Goal: Task Accomplishment & Management: Use online tool/utility

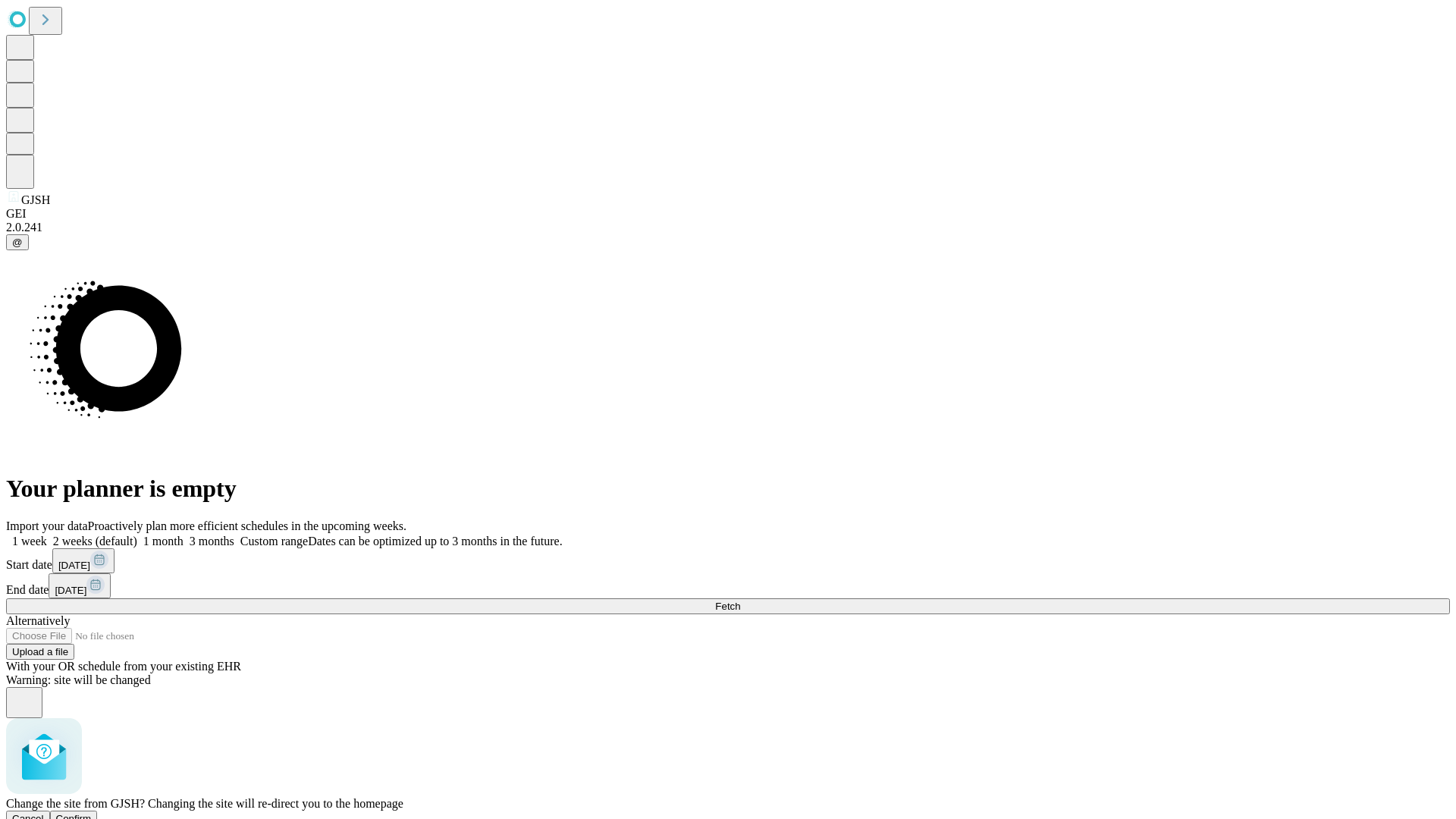
click at [92, 813] on span "Confirm" at bounding box center [74, 818] width 36 height 11
click at [183, 534] on label "1 month" at bounding box center [160, 541] width 46 height 13
click at [740, 601] on span "Fetch" at bounding box center [727, 606] width 25 height 11
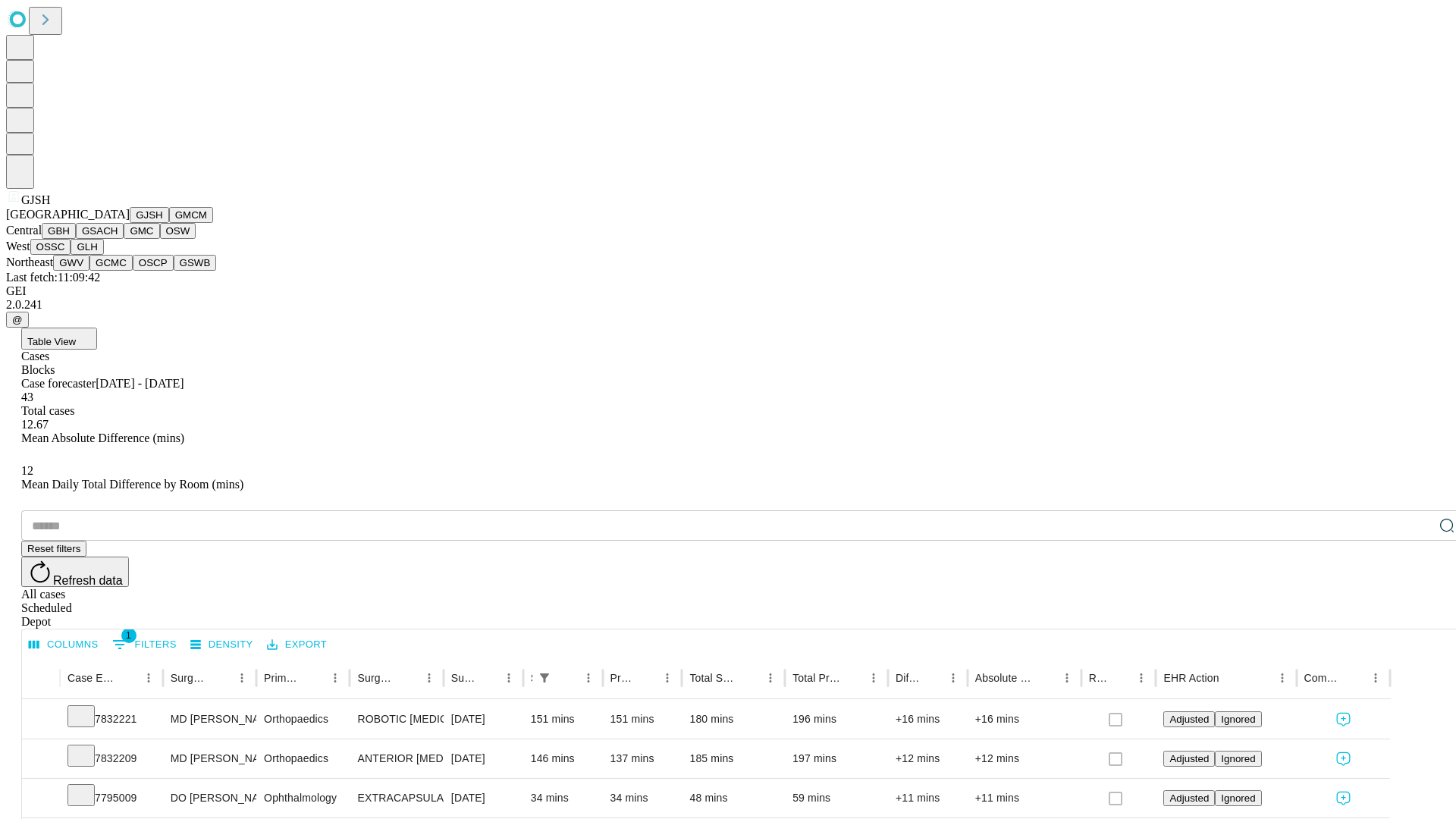
click at [169, 223] on button "GMCM" at bounding box center [191, 214] width 44 height 16
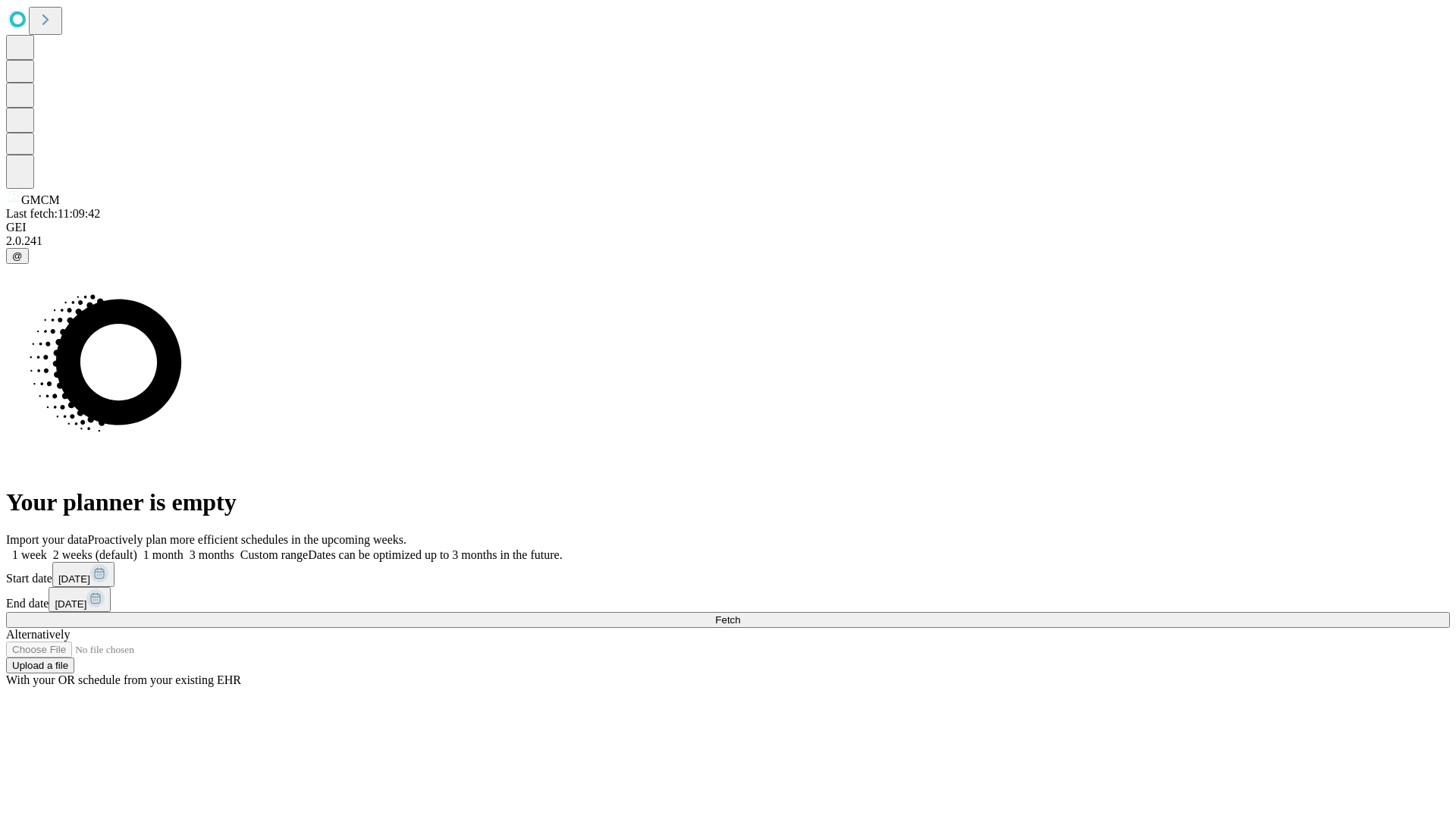
click at [183, 548] on label "1 month" at bounding box center [160, 555] width 46 height 13
click at [740, 614] on span "Fetch" at bounding box center [727, 619] width 25 height 11
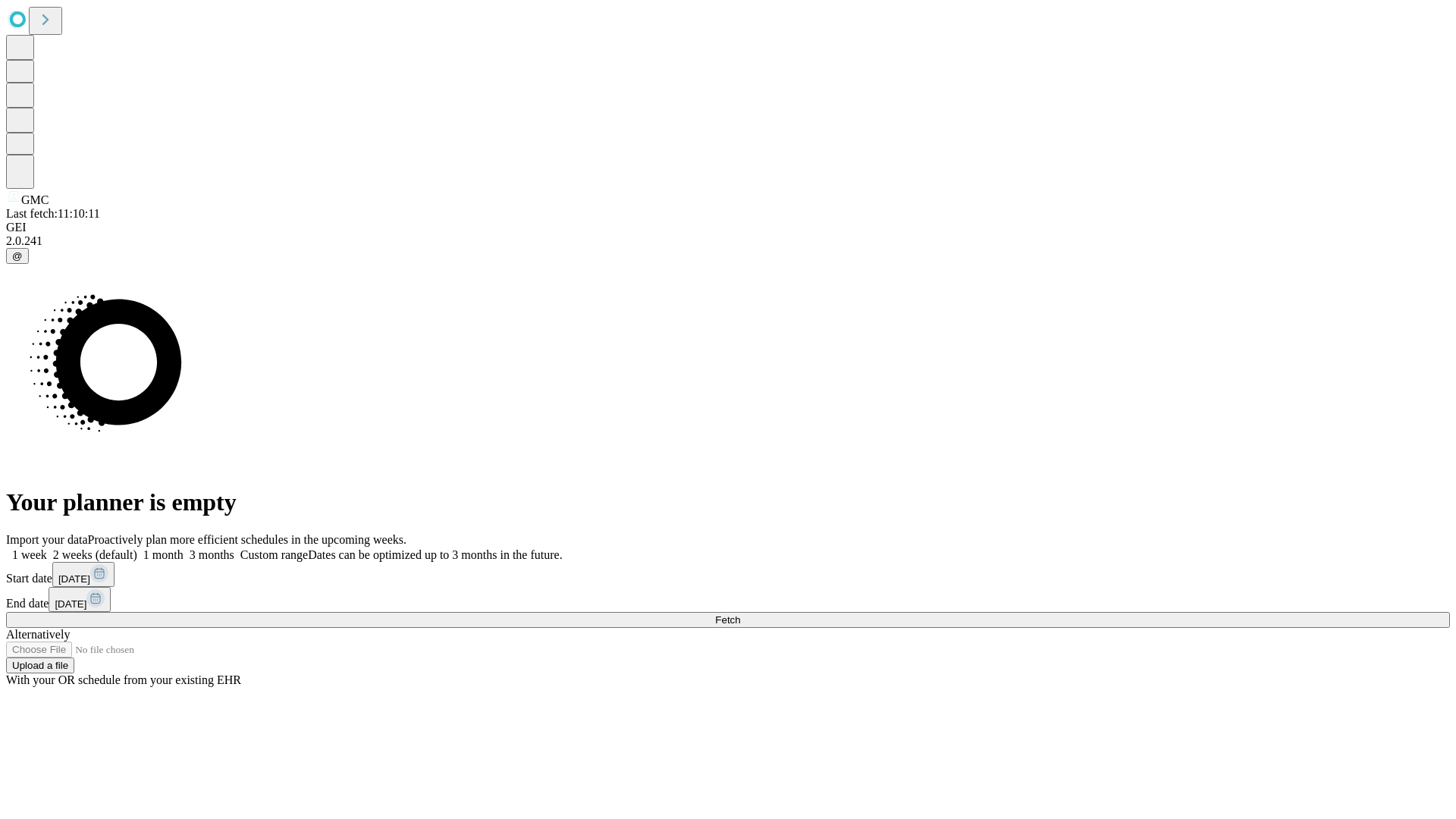
click at [183, 548] on label "1 month" at bounding box center [160, 555] width 46 height 13
click at [740, 614] on span "Fetch" at bounding box center [727, 619] width 25 height 11
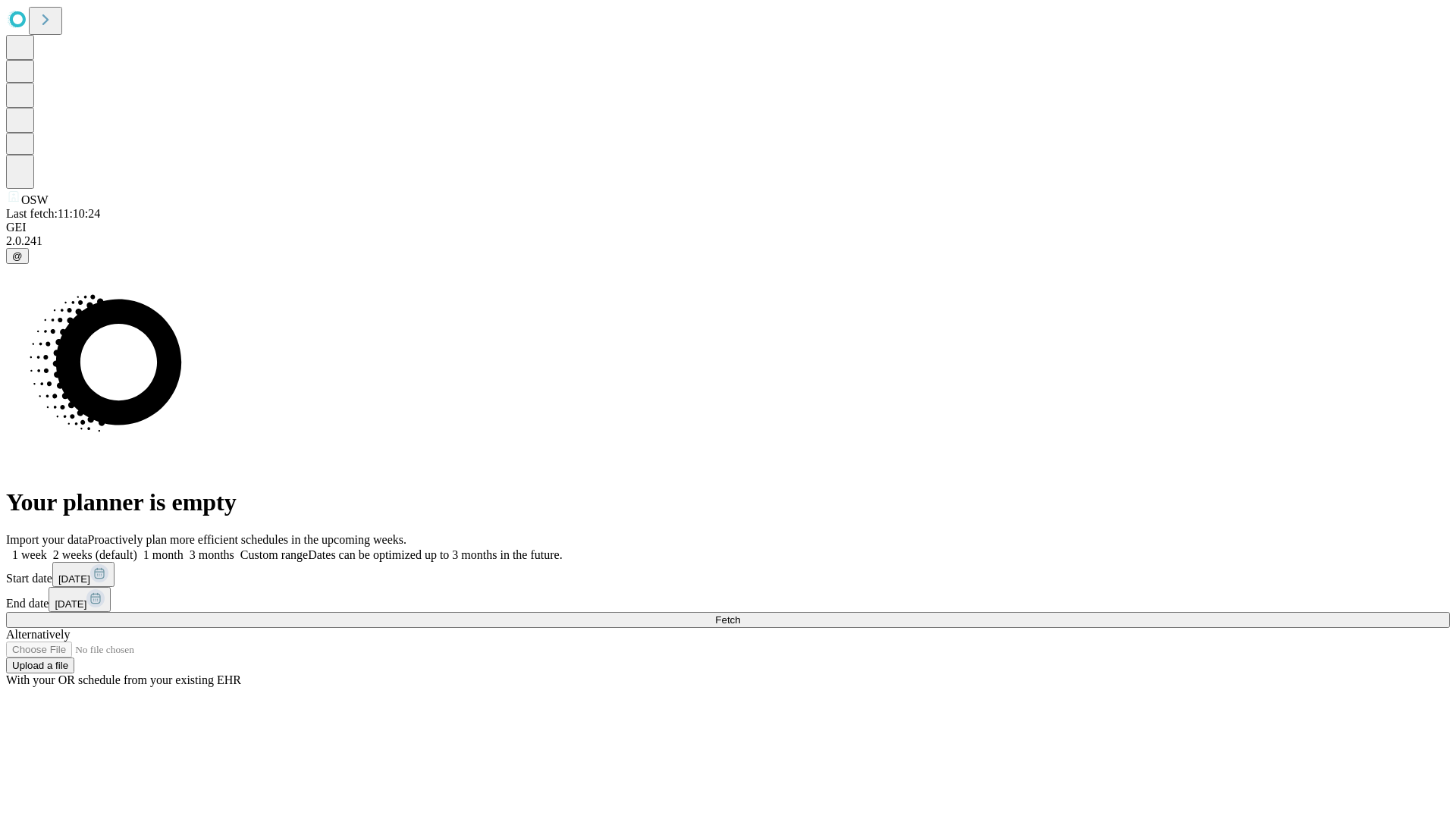
click at [183, 548] on label "1 month" at bounding box center [160, 555] width 46 height 13
click at [740, 614] on span "Fetch" at bounding box center [727, 619] width 25 height 11
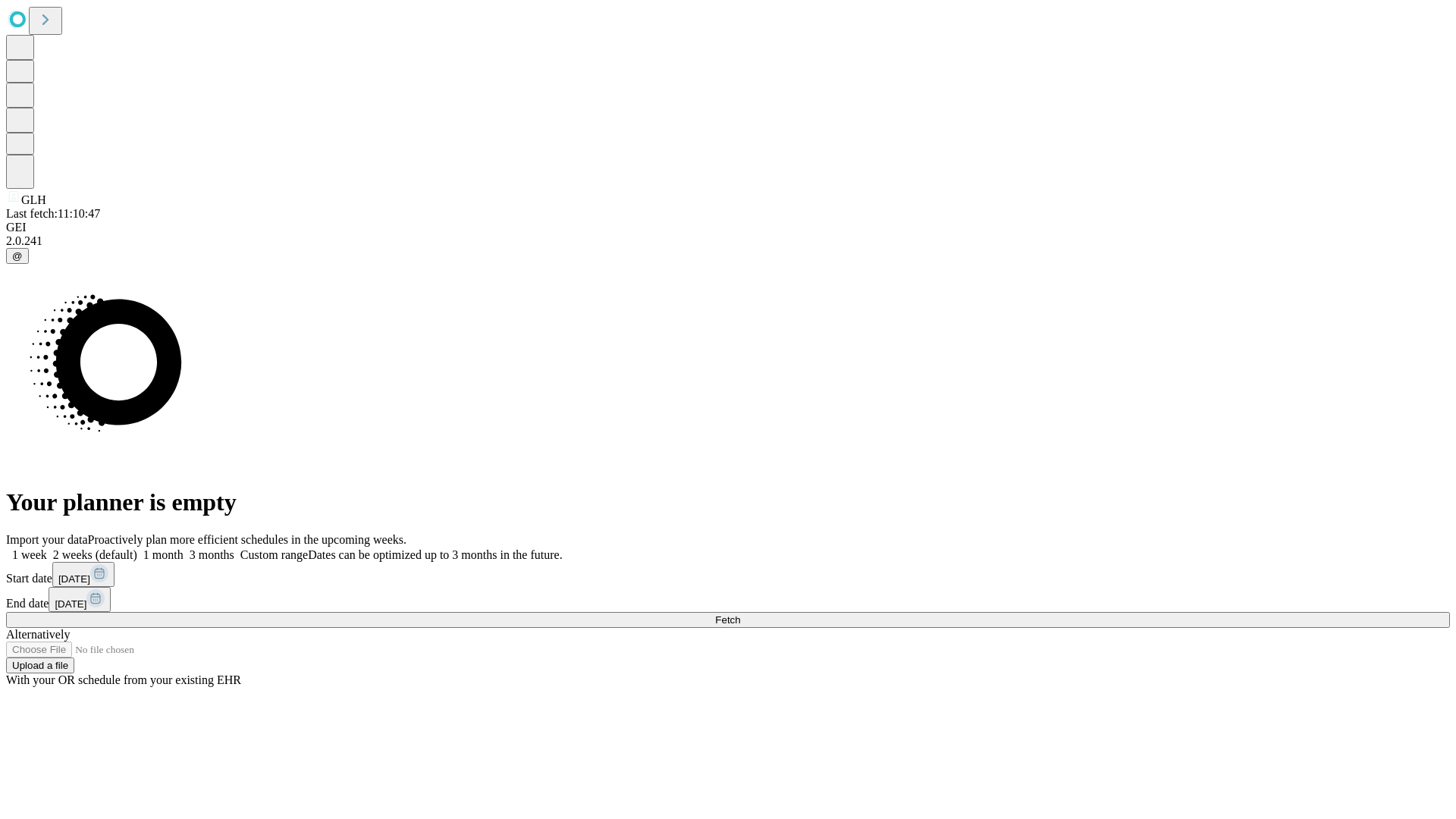
click at [183, 548] on label "1 month" at bounding box center [160, 555] width 46 height 13
click at [740, 614] on span "Fetch" at bounding box center [727, 619] width 25 height 11
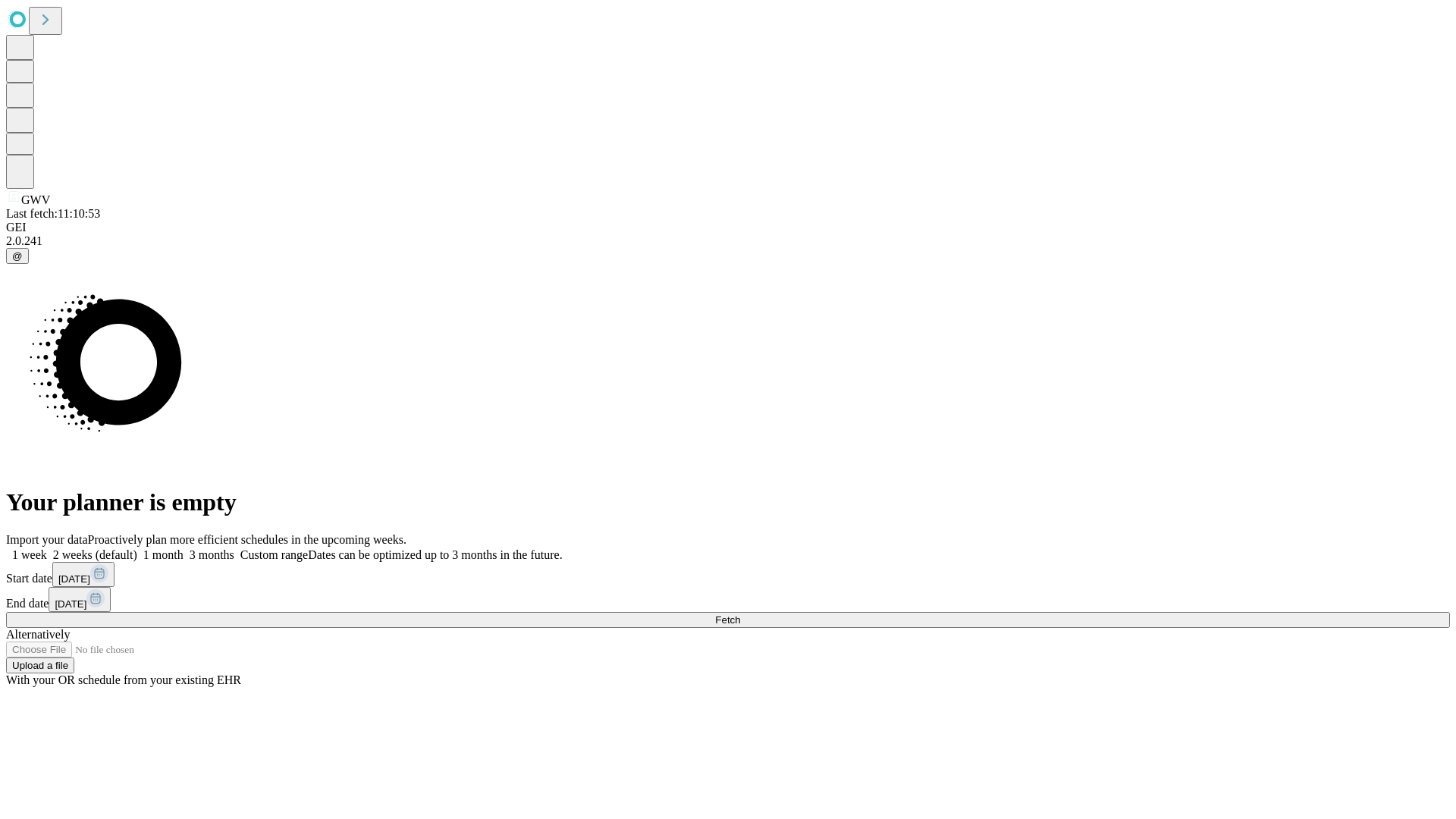
click at [183, 548] on label "1 month" at bounding box center [160, 555] width 46 height 13
click at [740, 614] on span "Fetch" at bounding box center [727, 619] width 25 height 11
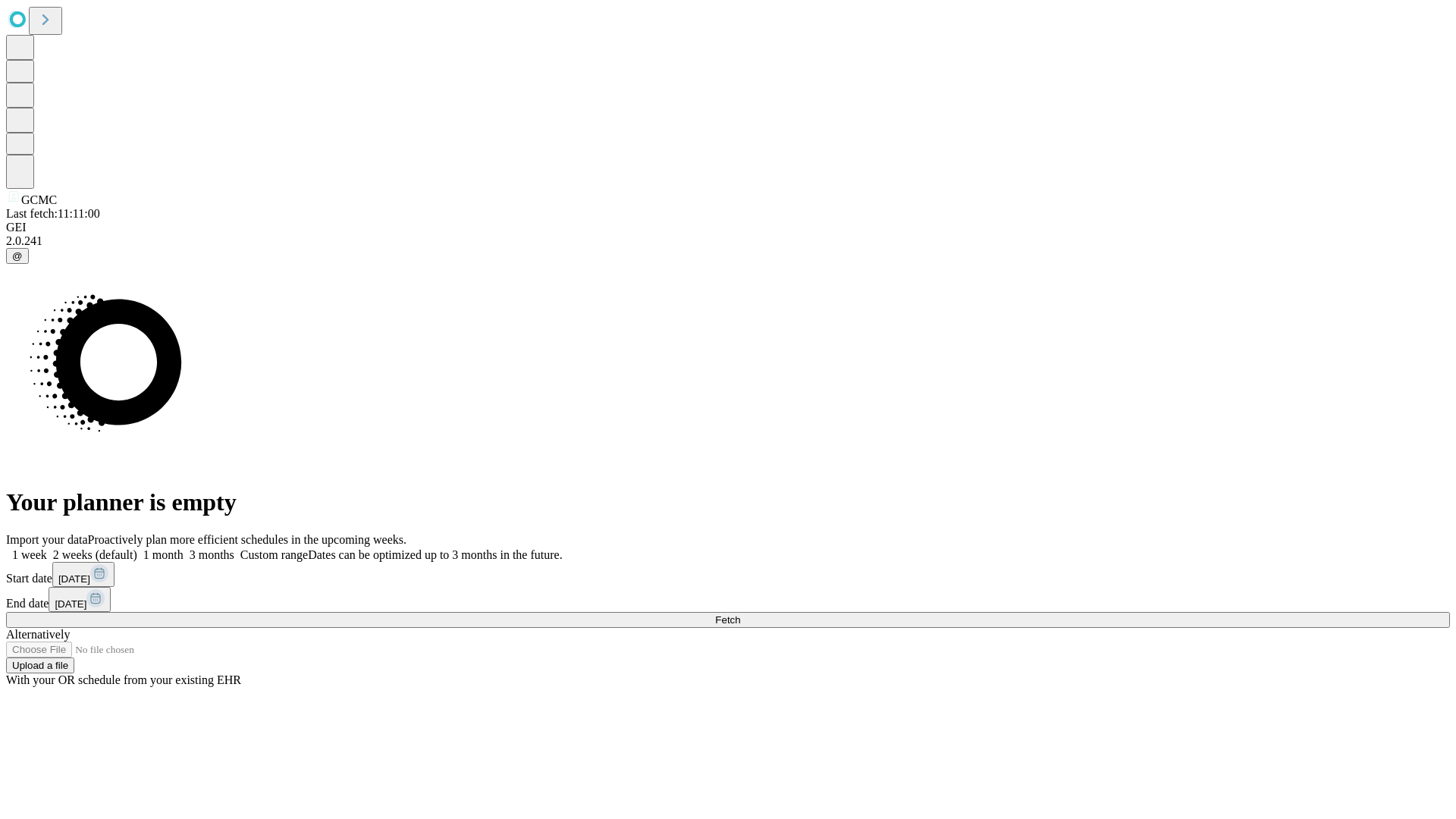
click at [740, 614] on span "Fetch" at bounding box center [727, 619] width 25 height 11
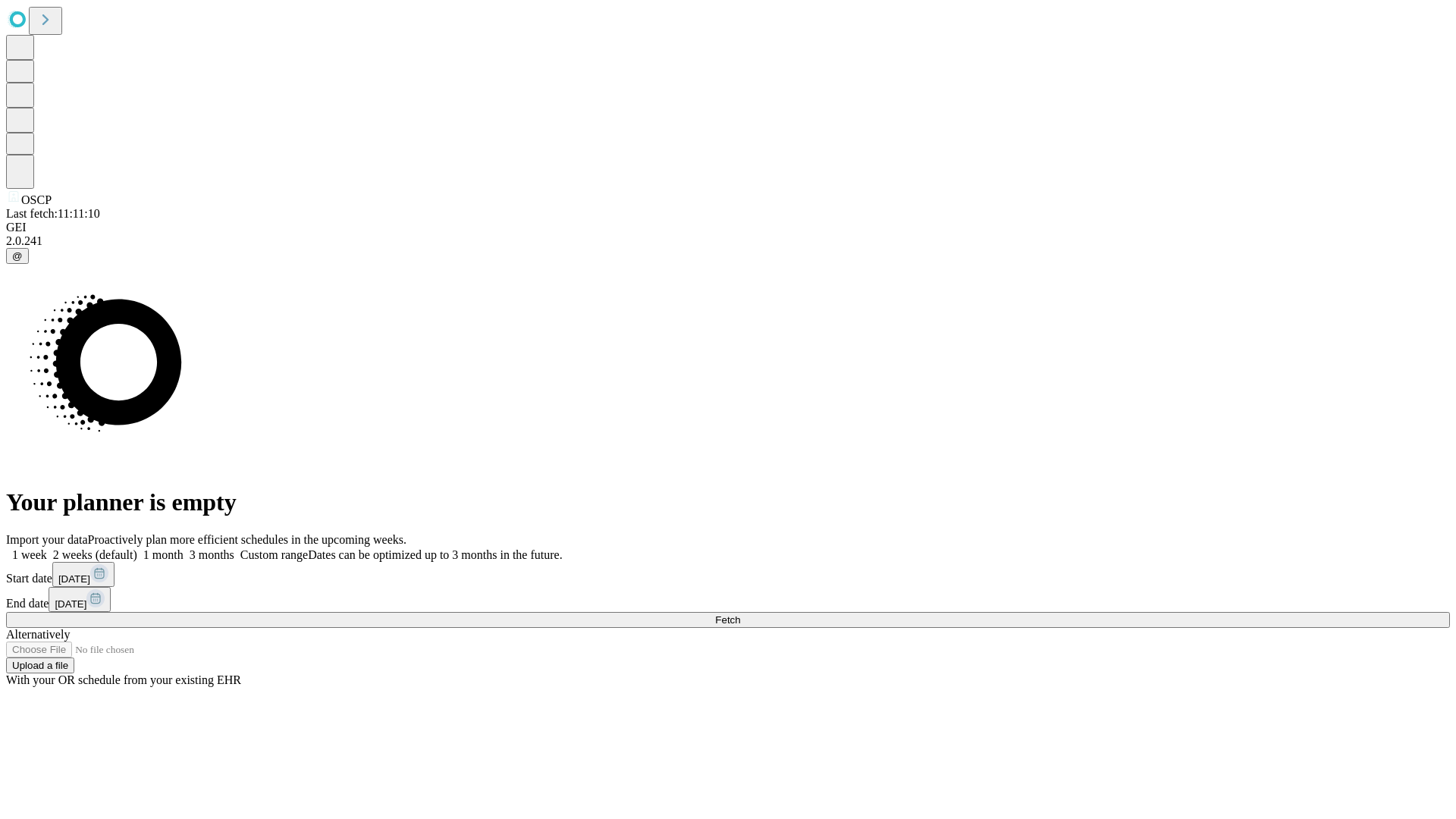
click at [740, 614] on span "Fetch" at bounding box center [727, 619] width 25 height 11
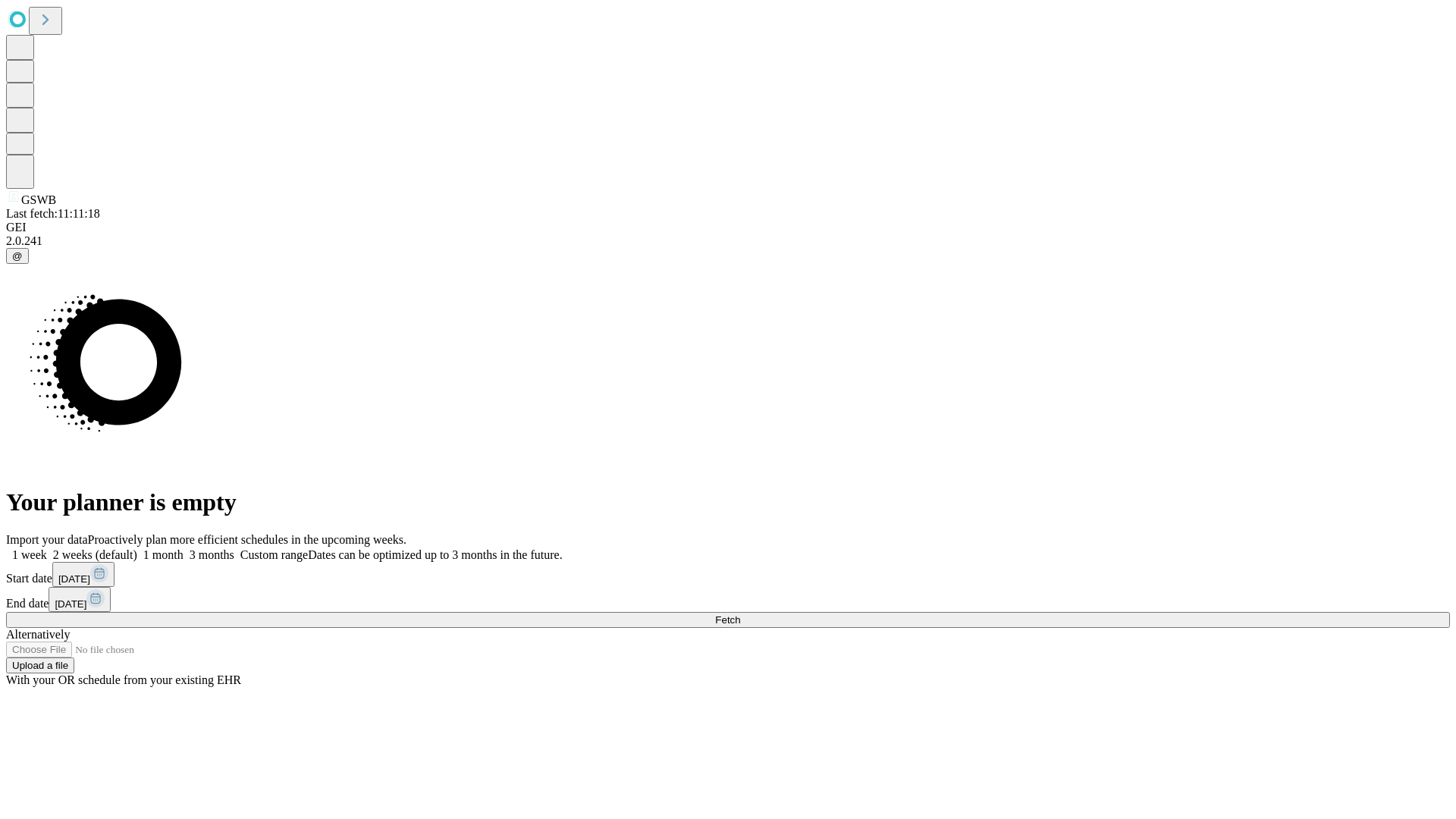
click at [183, 548] on label "1 month" at bounding box center [160, 555] width 46 height 13
click at [740, 614] on span "Fetch" at bounding box center [727, 619] width 25 height 11
